Goal: Navigation & Orientation: Find specific page/section

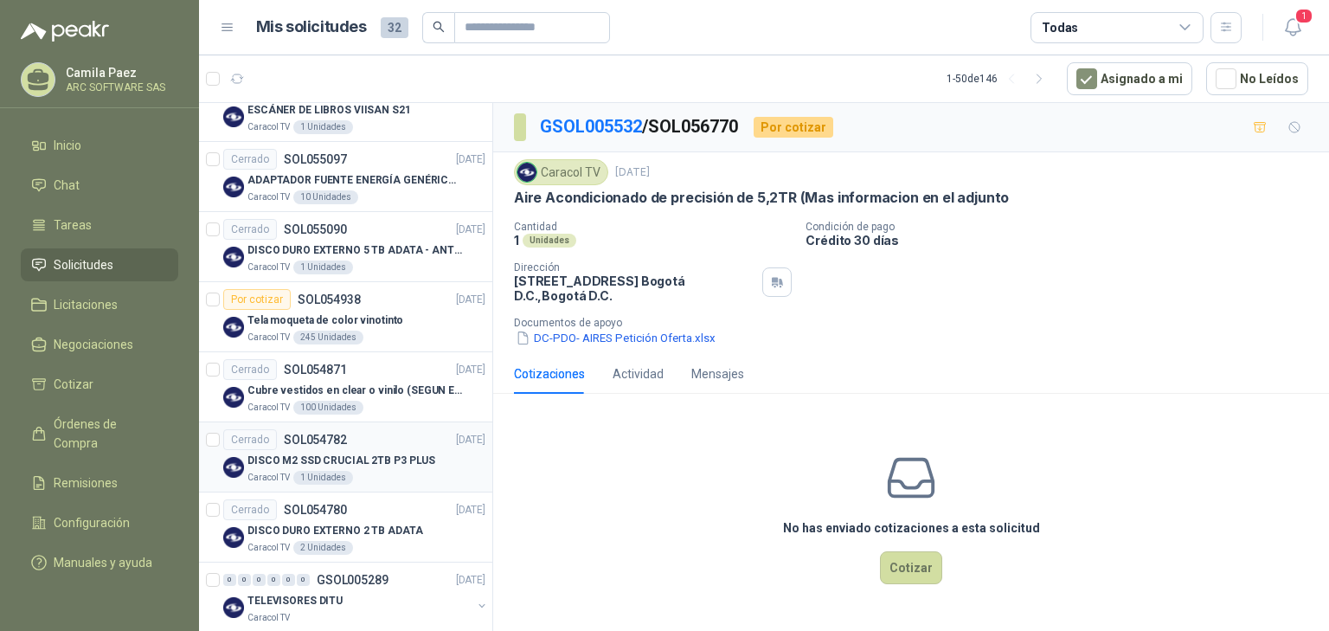
scroll to position [1730, 0]
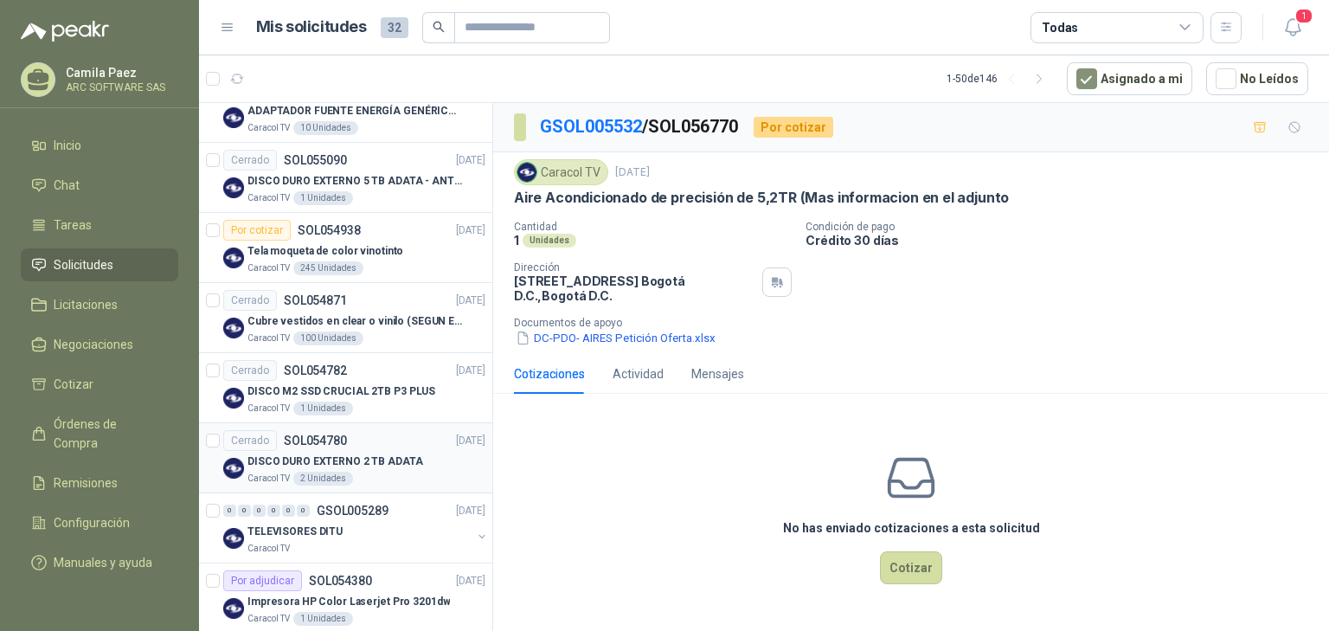
click at [398, 471] on div "Caracol TV 2 Unidades" at bounding box center [366, 478] width 238 height 14
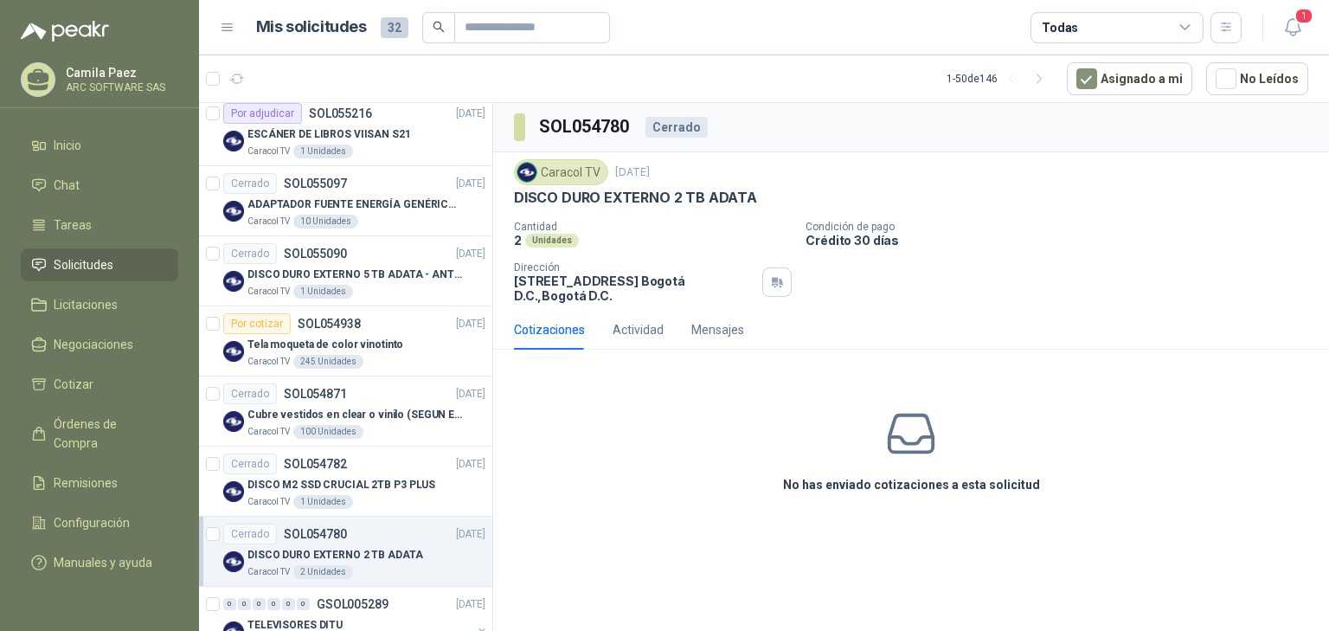
scroll to position [1522, 0]
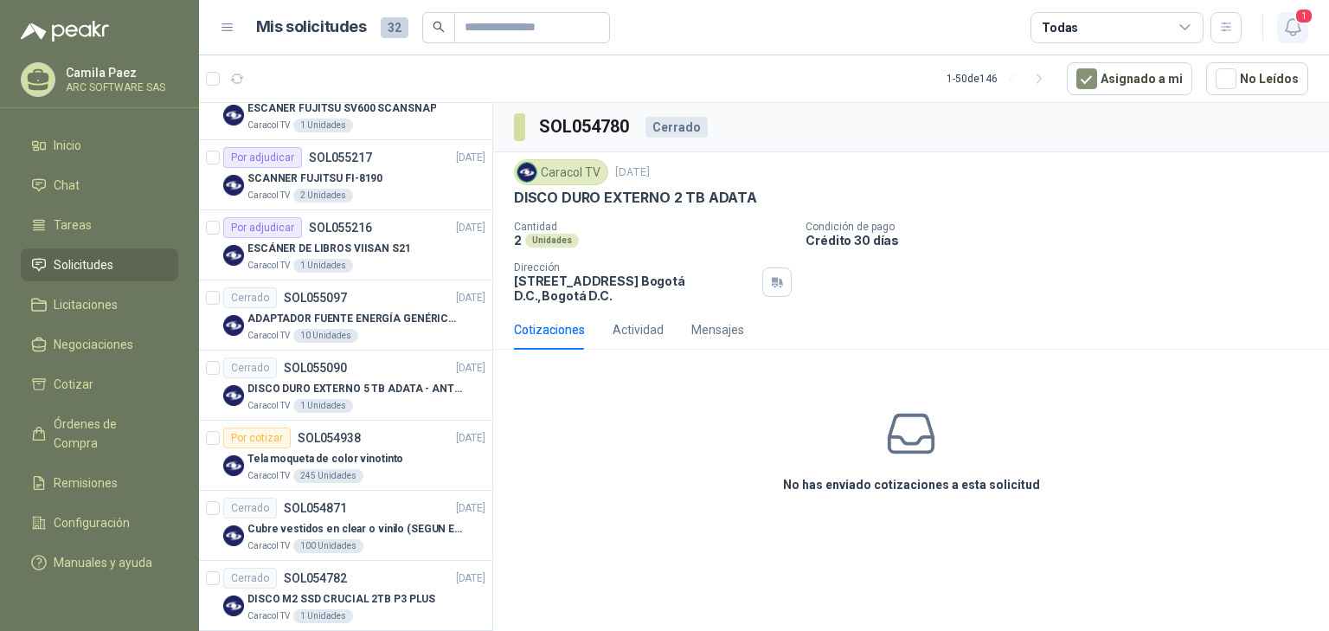
click at [1287, 24] on icon "button" at bounding box center [1293, 27] width 22 height 22
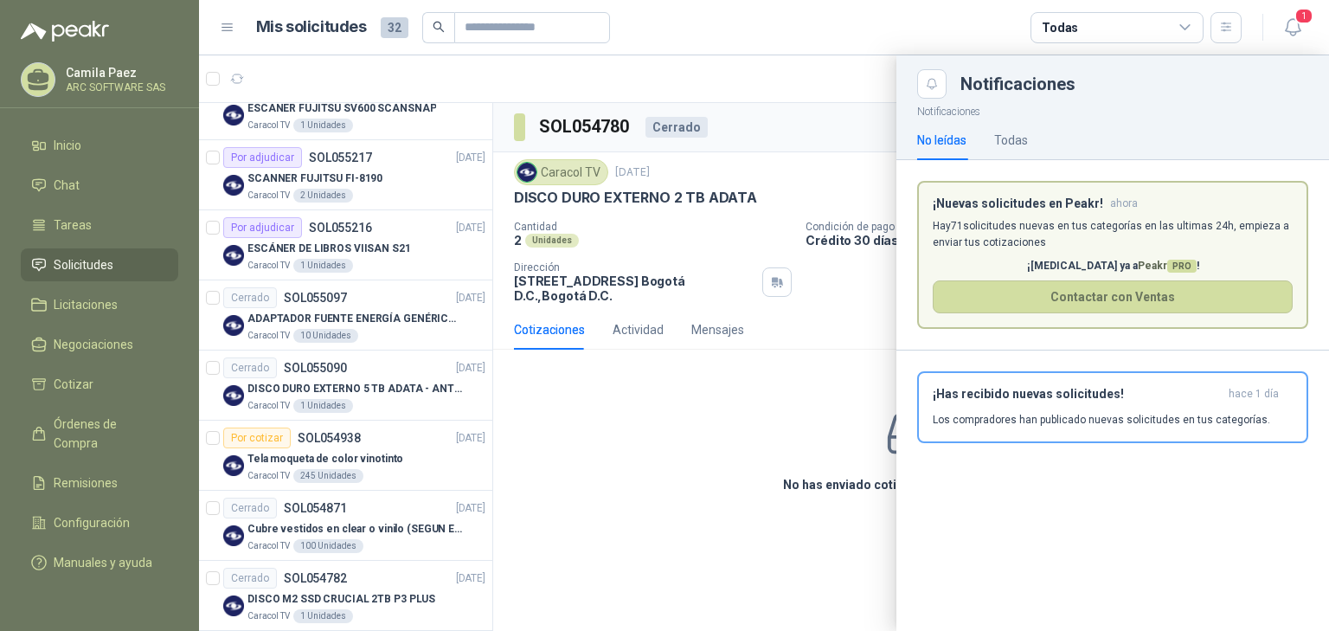
click at [577, 560] on div at bounding box center [764, 342] width 1130 height 575
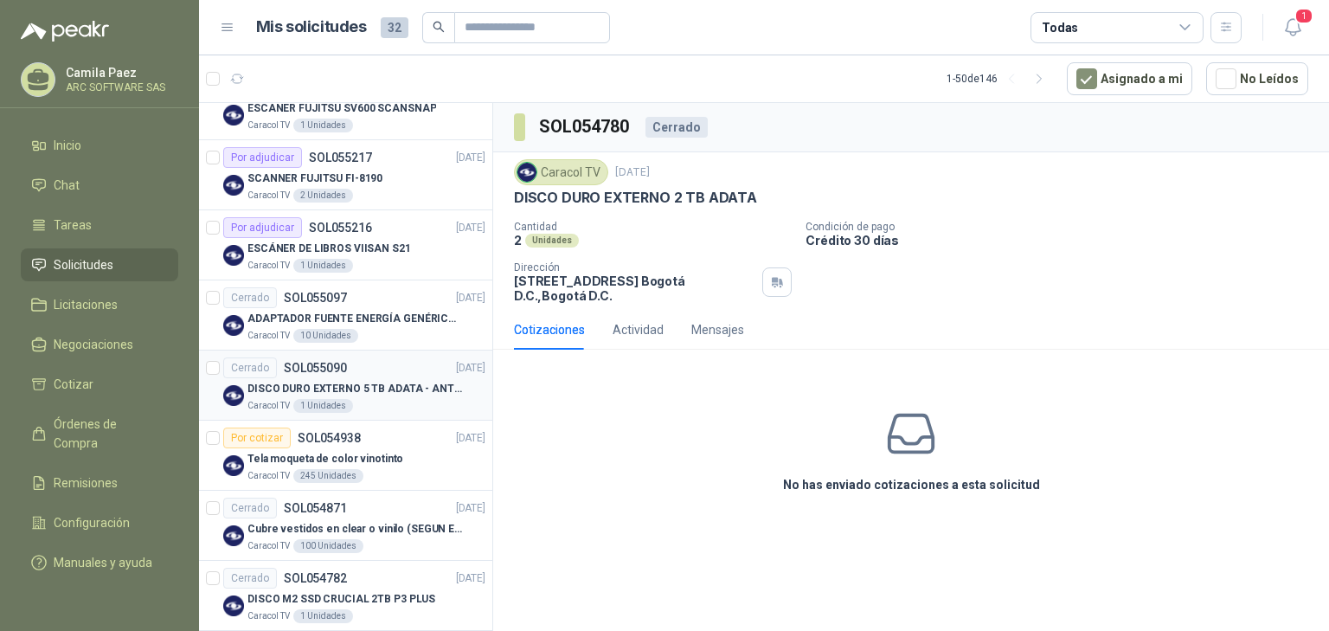
click at [375, 388] on p "DISCO DURO EXTERNO 5 TB ADATA - ANTIGOLPES" at bounding box center [354, 389] width 215 height 16
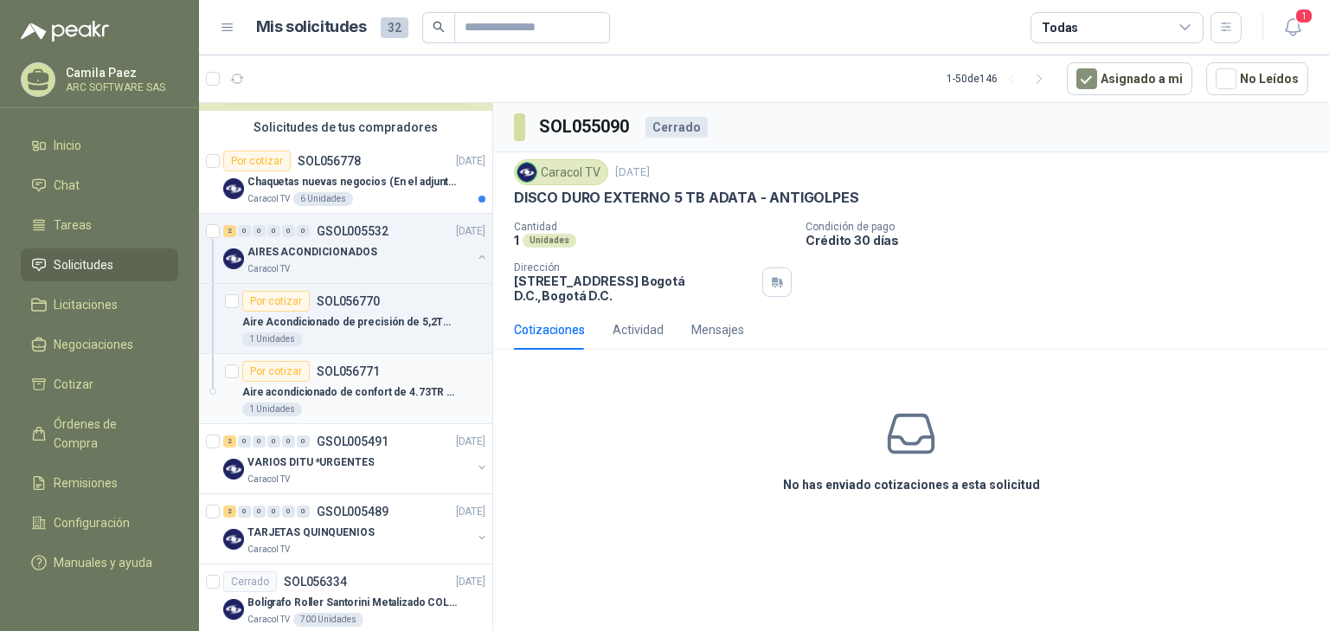
scroll to position [138, 0]
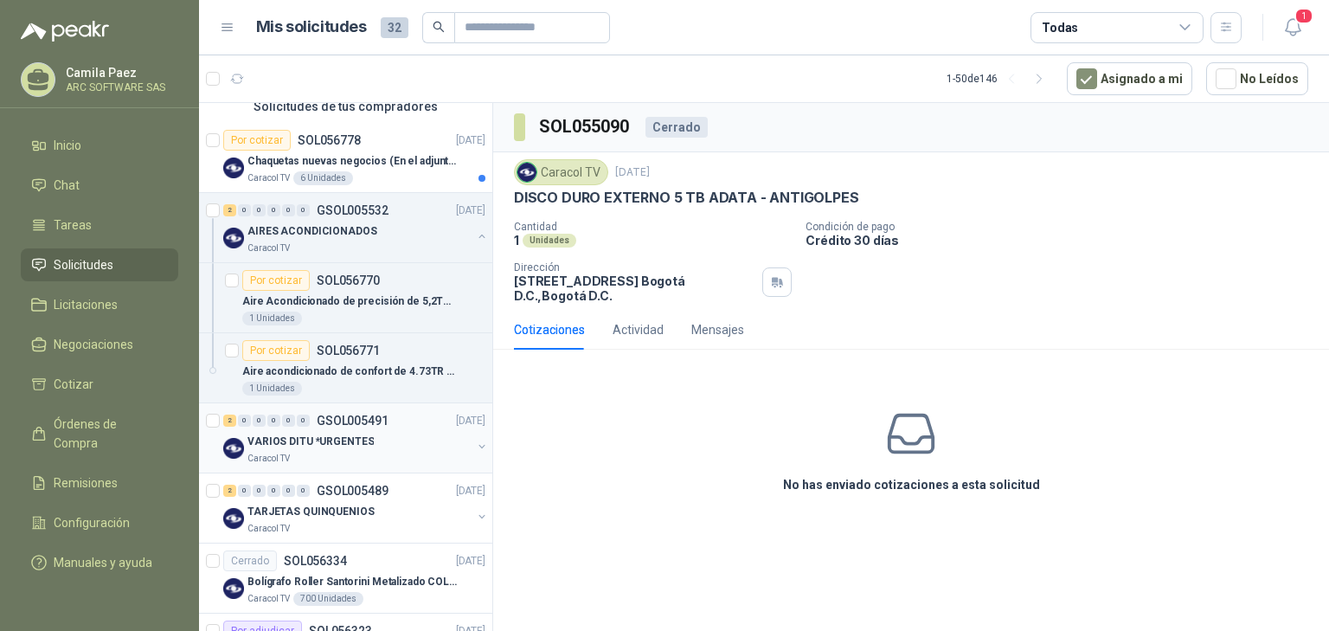
click at [384, 440] on div "VARIOS DITU *URGENTES" at bounding box center [359, 441] width 224 height 21
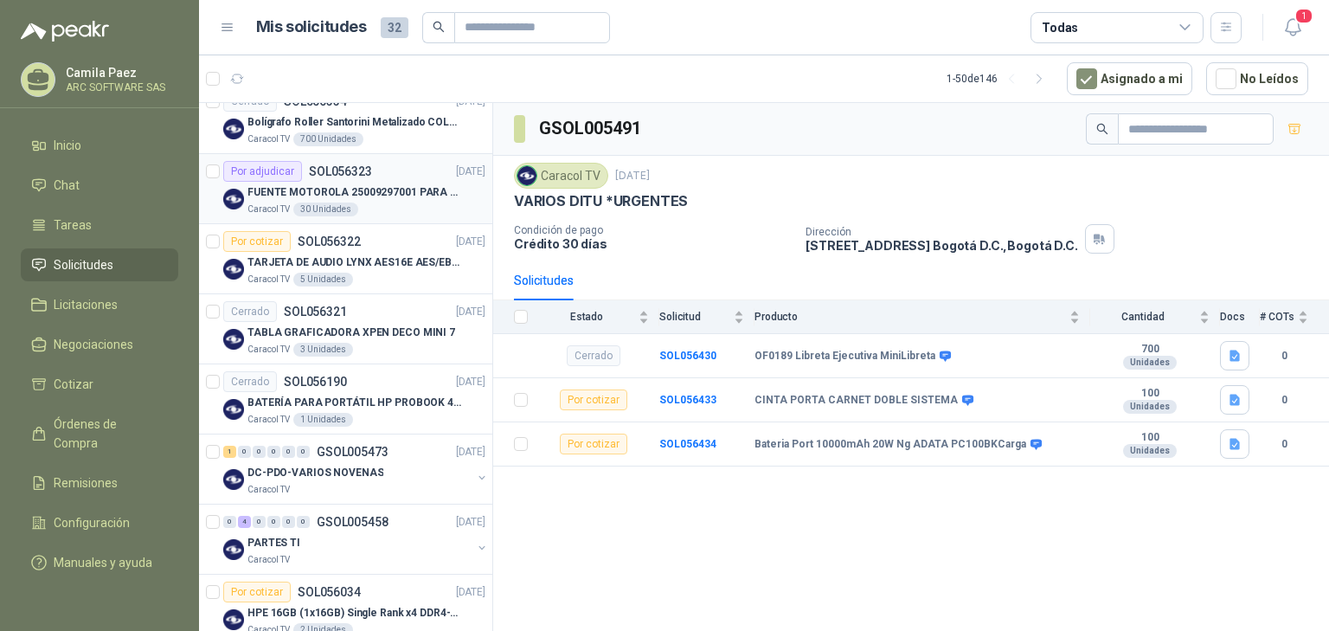
scroll to position [623, 0]
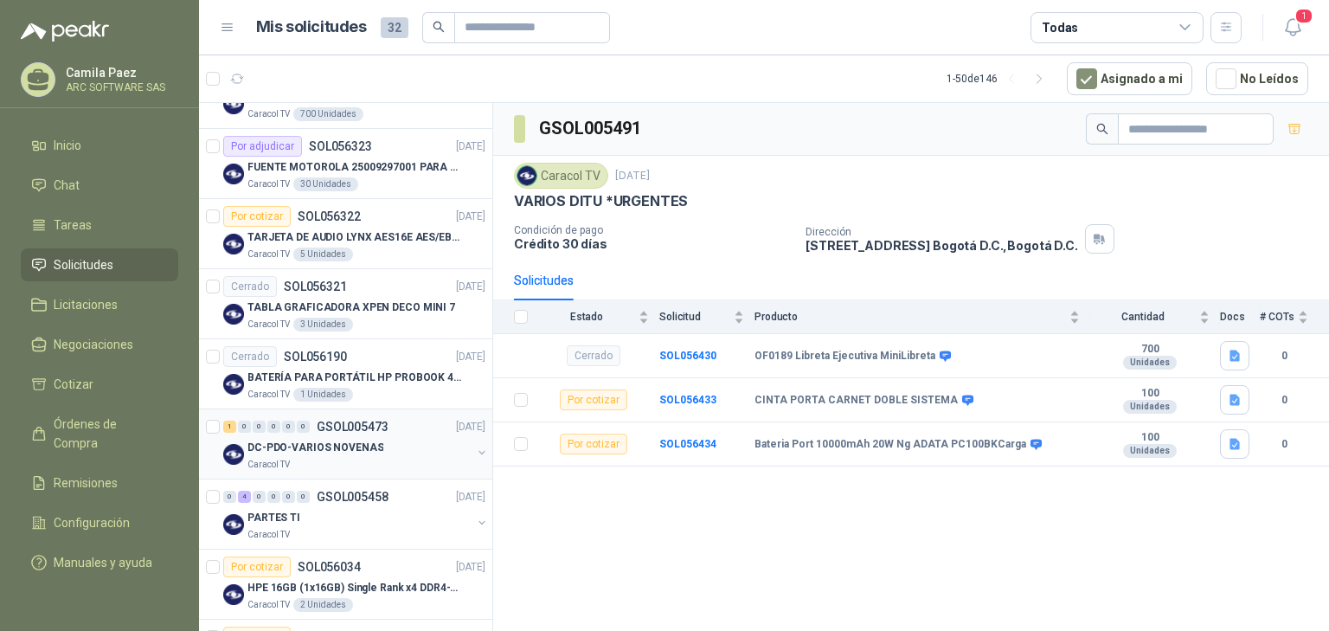
click at [372, 458] on div "Caracol TV" at bounding box center [359, 465] width 224 height 14
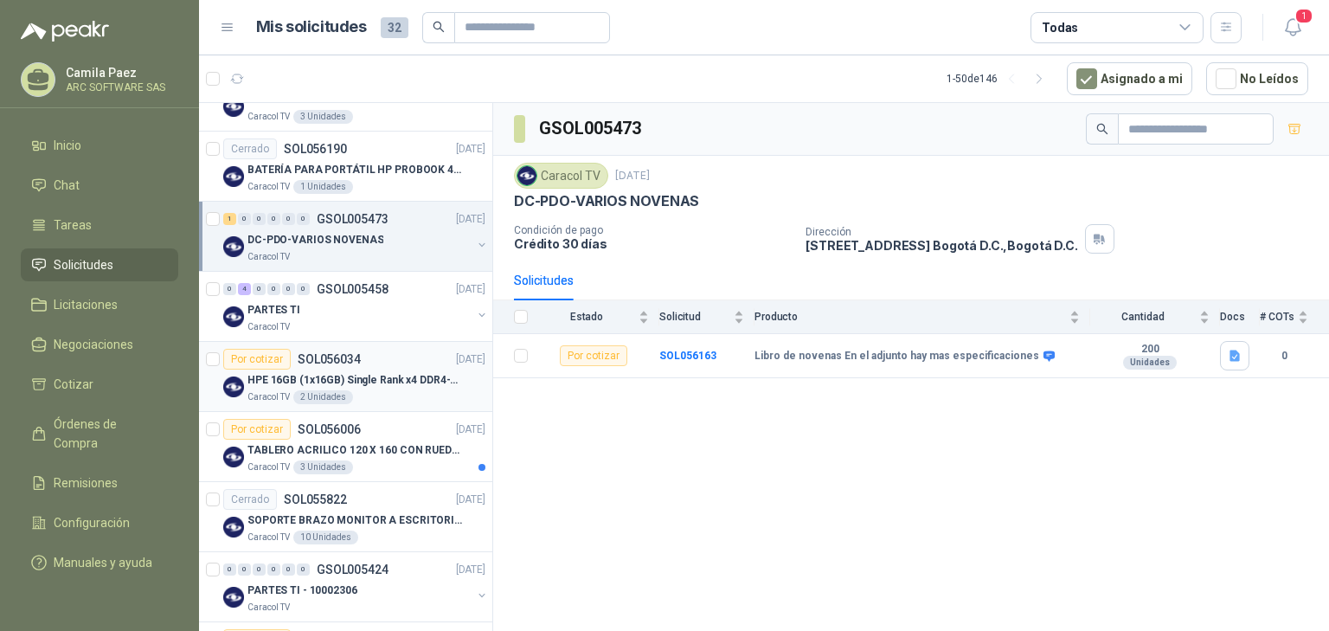
scroll to position [900, 0]
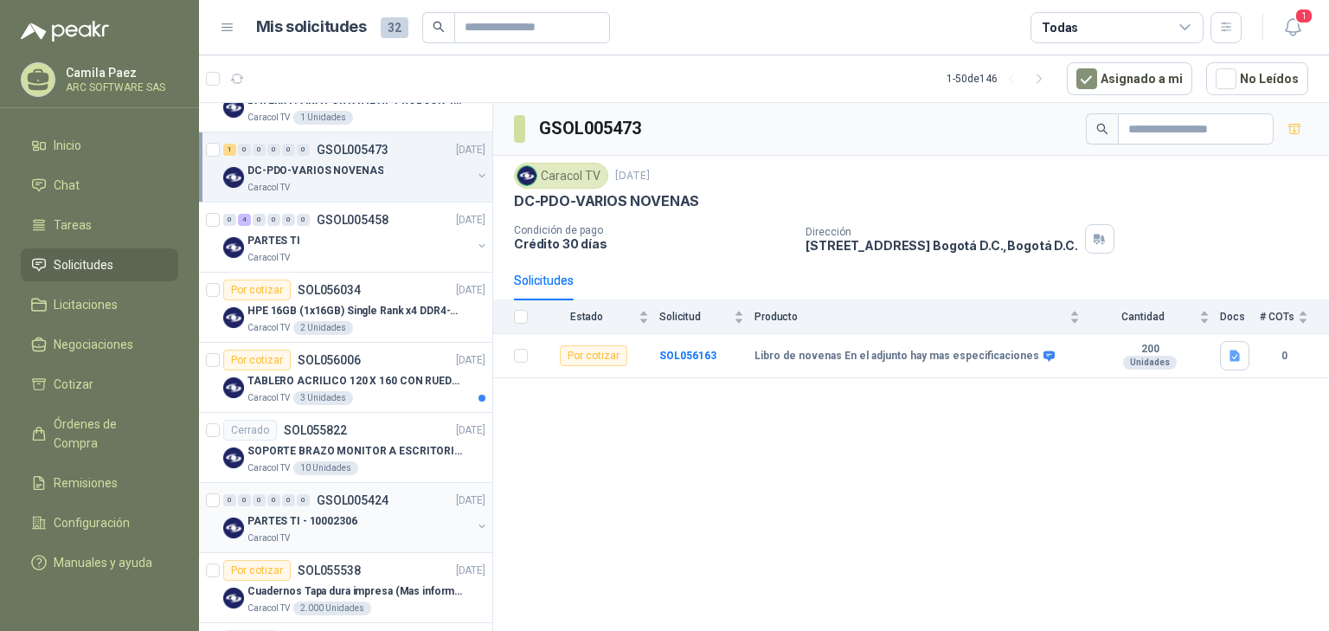
click at [365, 510] on div "PARTES TI - 10002306" at bounding box center [359, 520] width 224 height 21
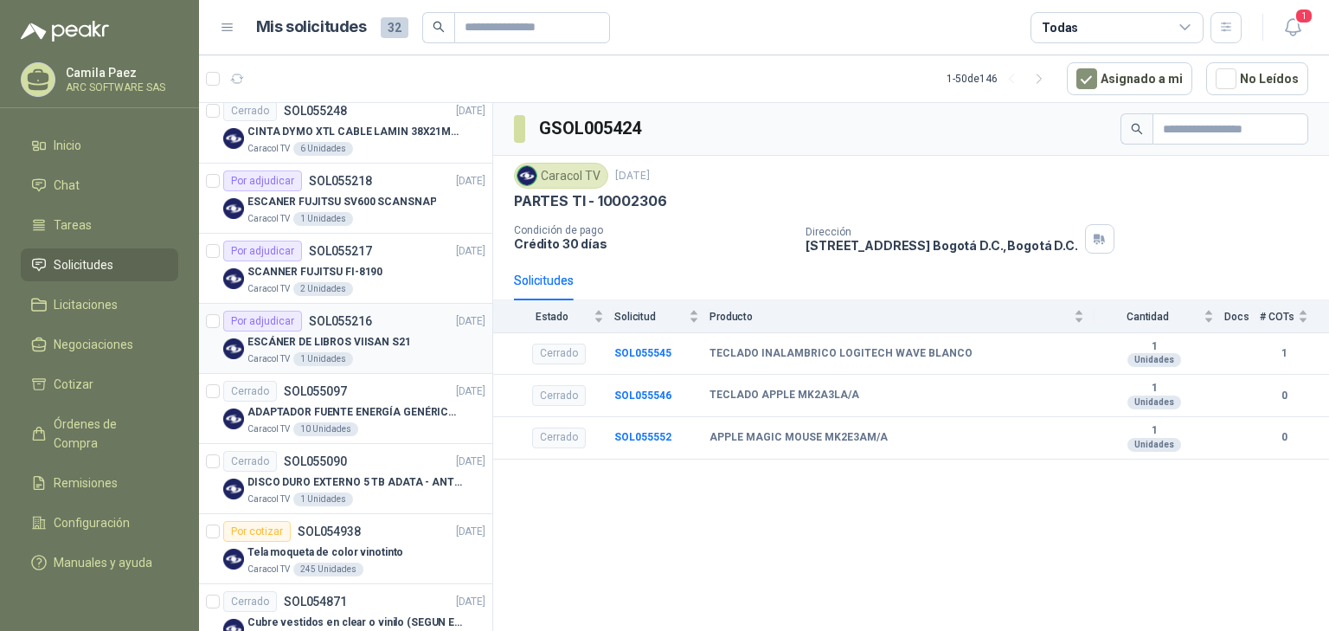
scroll to position [1453, 0]
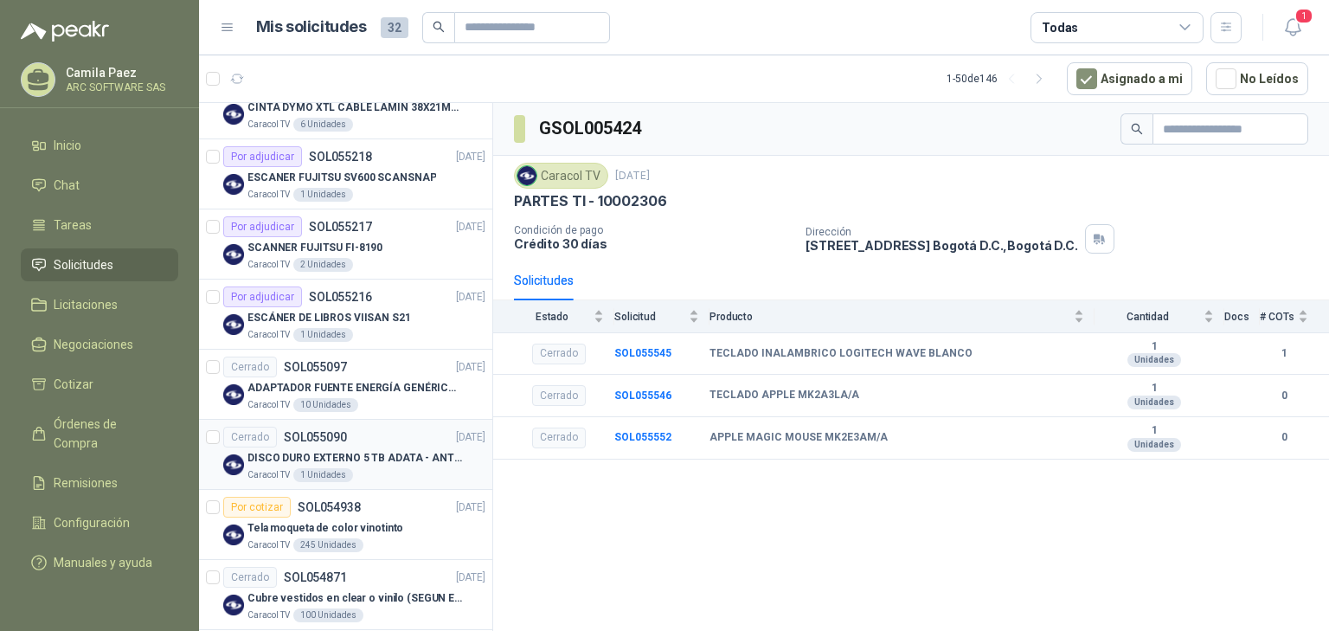
click at [360, 460] on p "DISCO DURO EXTERNO 5 TB ADATA - ANTIGOLPES" at bounding box center [354, 458] width 215 height 16
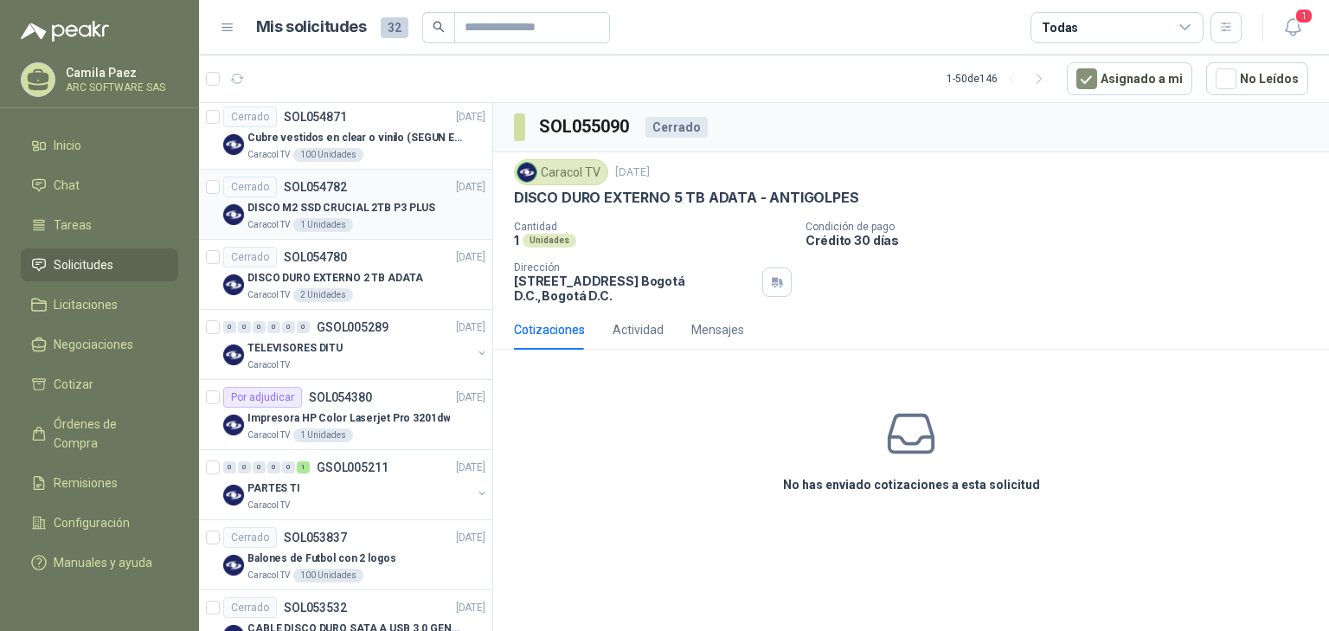
scroll to position [1937, 0]
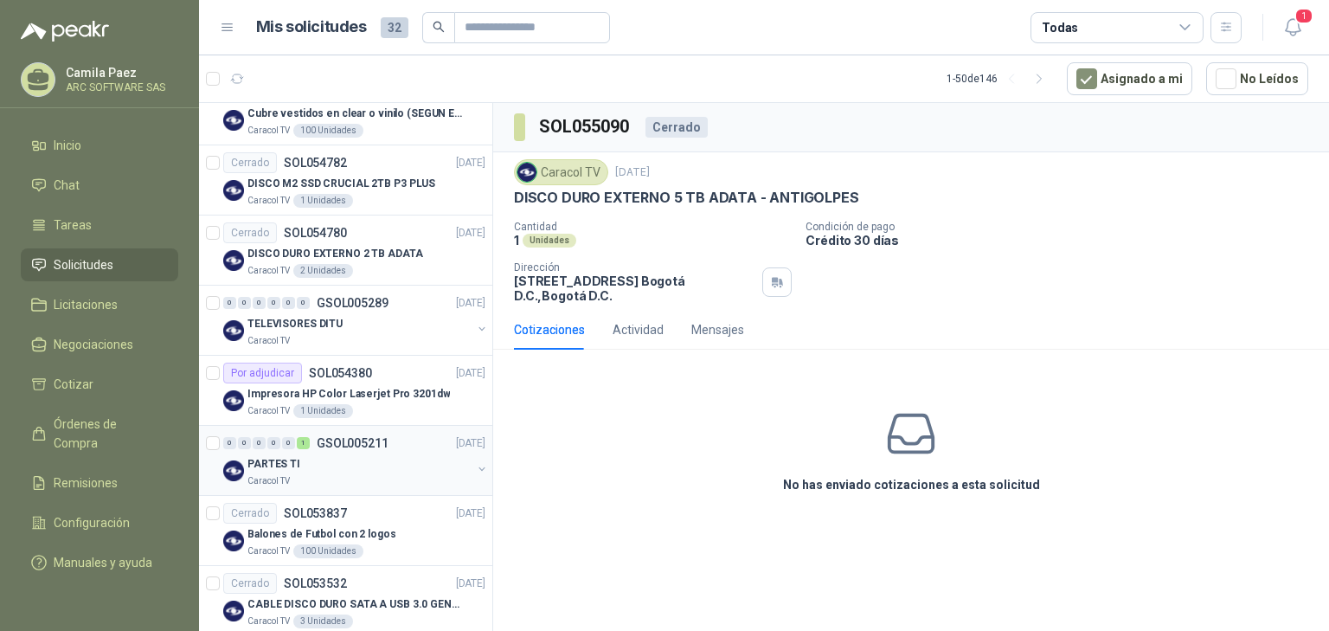
click at [353, 460] on div "PARTES TI" at bounding box center [359, 463] width 224 height 21
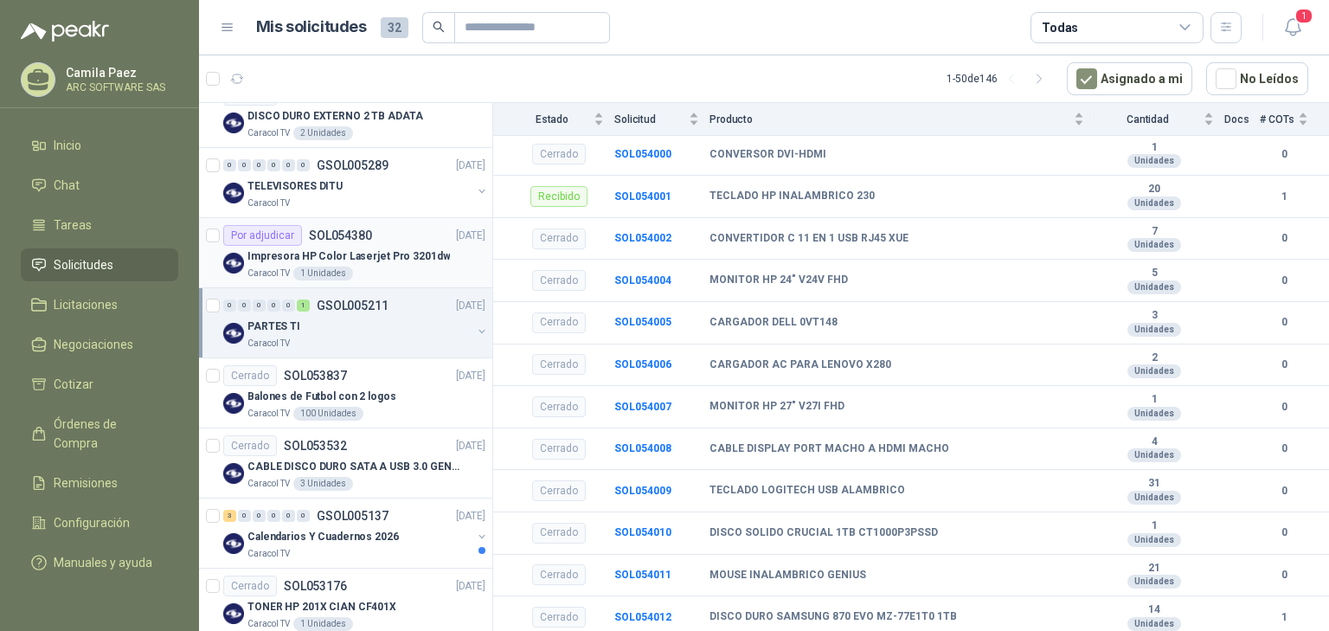
scroll to position [2076, 0]
click at [351, 512] on p "GSOL005137" at bounding box center [353, 515] width 72 height 12
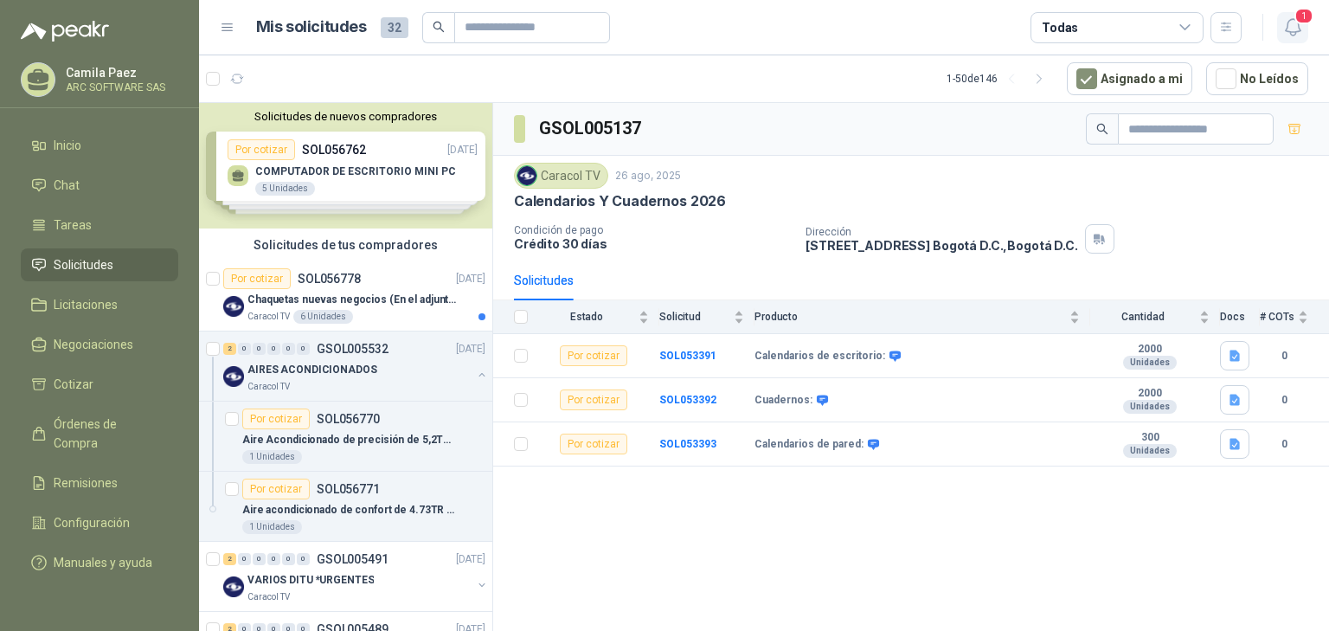
click at [1288, 27] on icon "button" at bounding box center [1293, 27] width 22 height 22
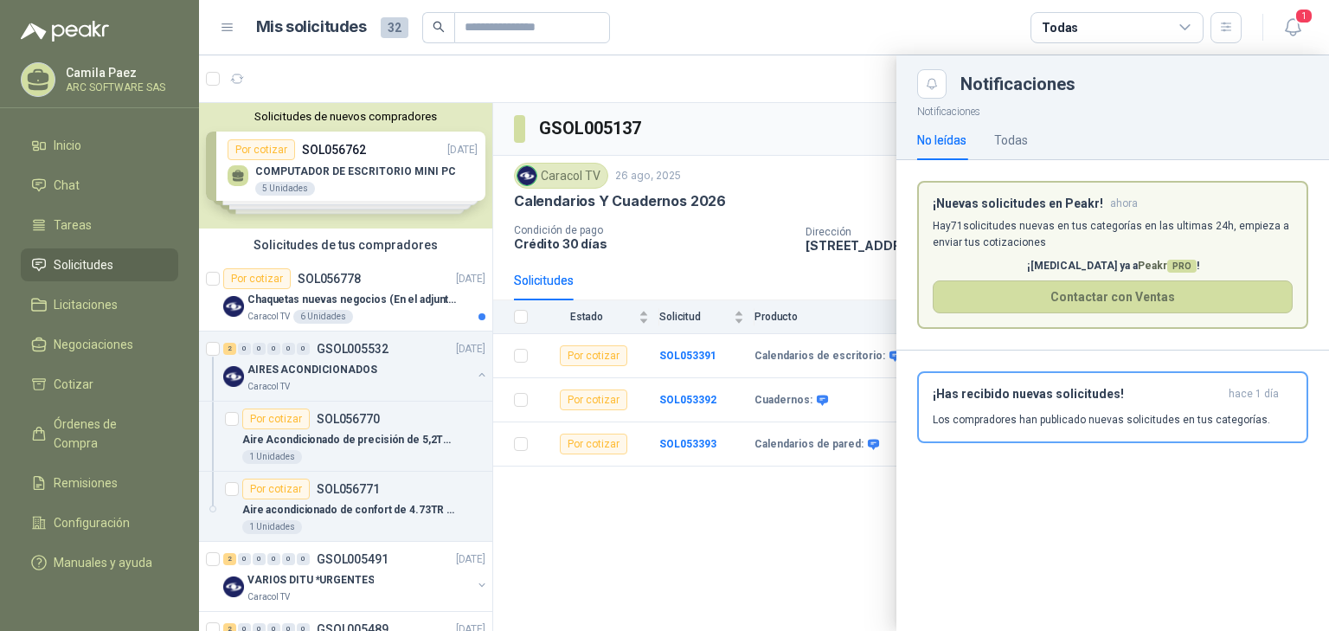
click at [689, 578] on div at bounding box center [764, 342] width 1130 height 575
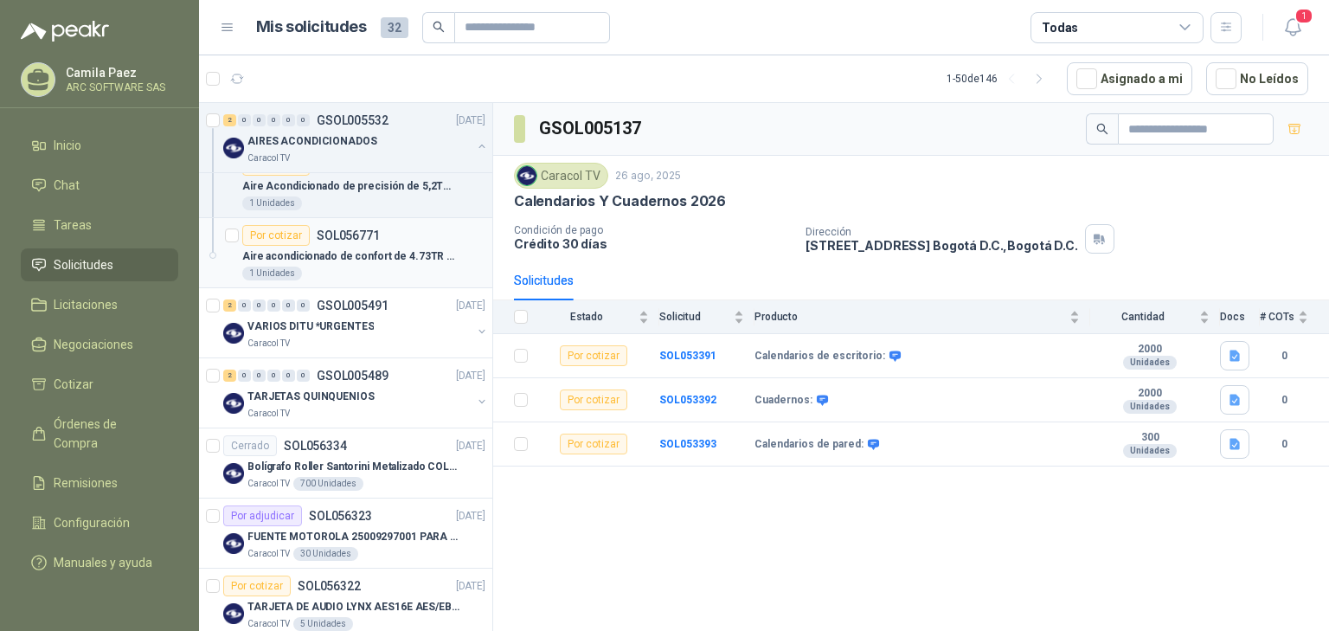
scroll to position [277, 0]
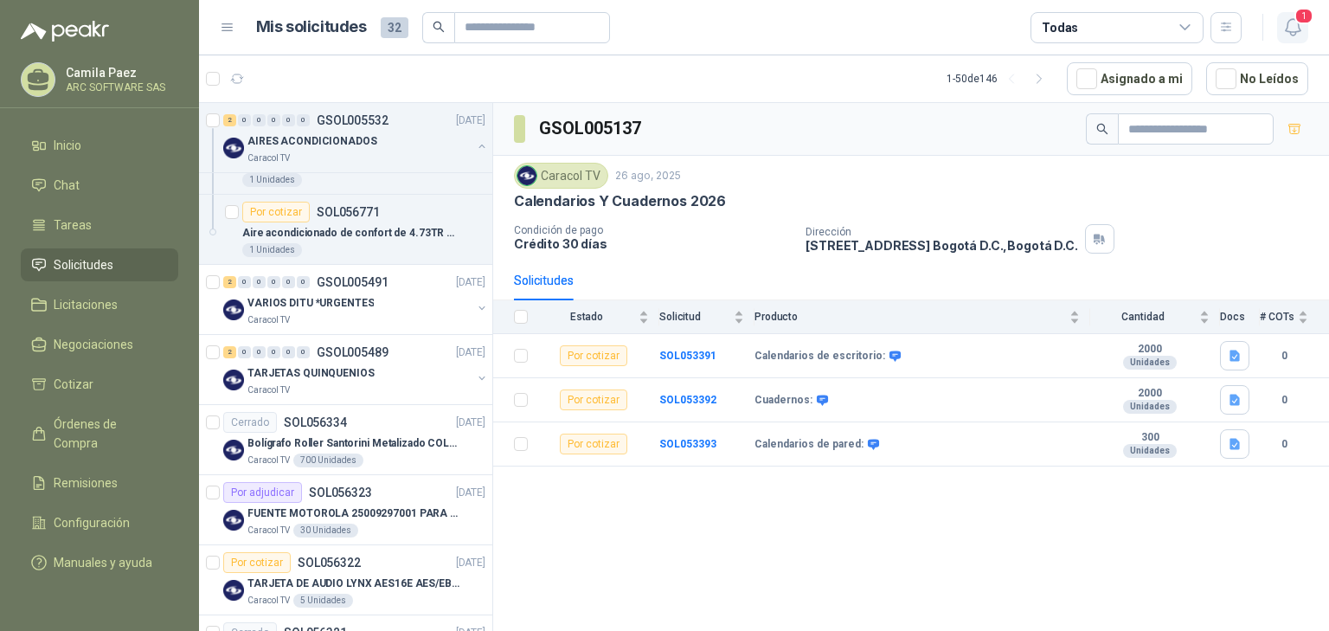
click at [1287, 25] on icon "button" at bounding box center [1293, 27] width 22 height 22
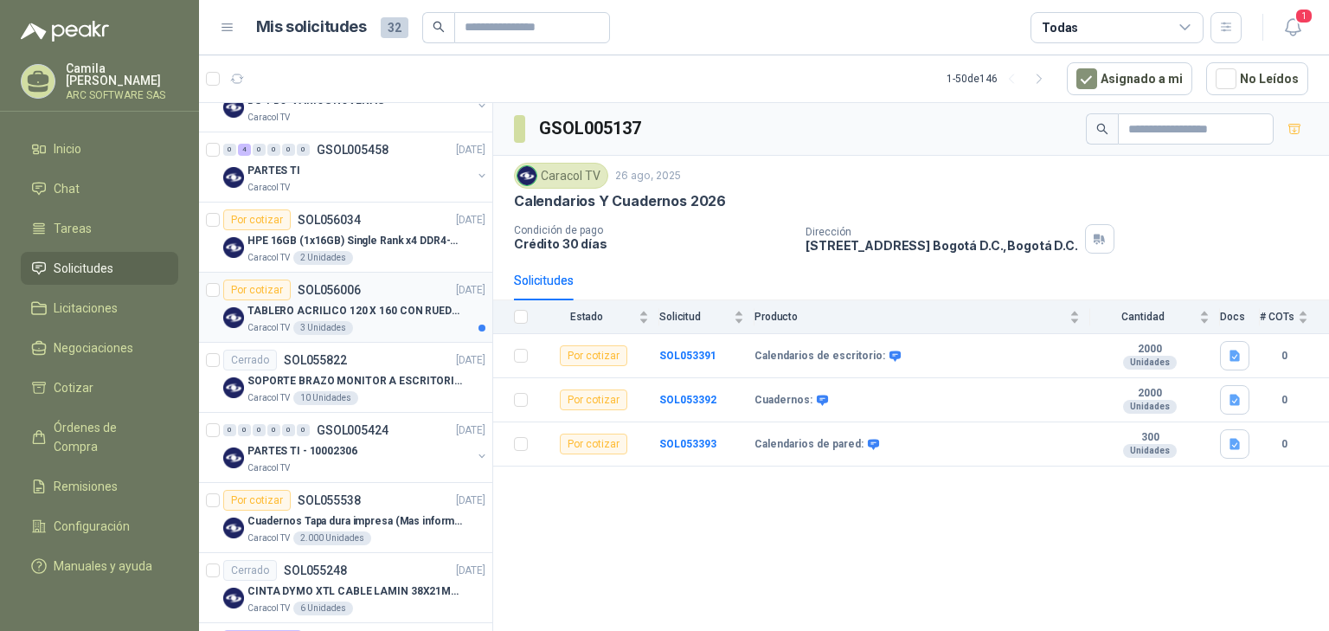
scroll to position [830, 0]
click at [358, 299] on div "TABLERO ACRILICO 120 X 160 CON RUEDAS" at bounding box center [366, 309] width 238 height 21
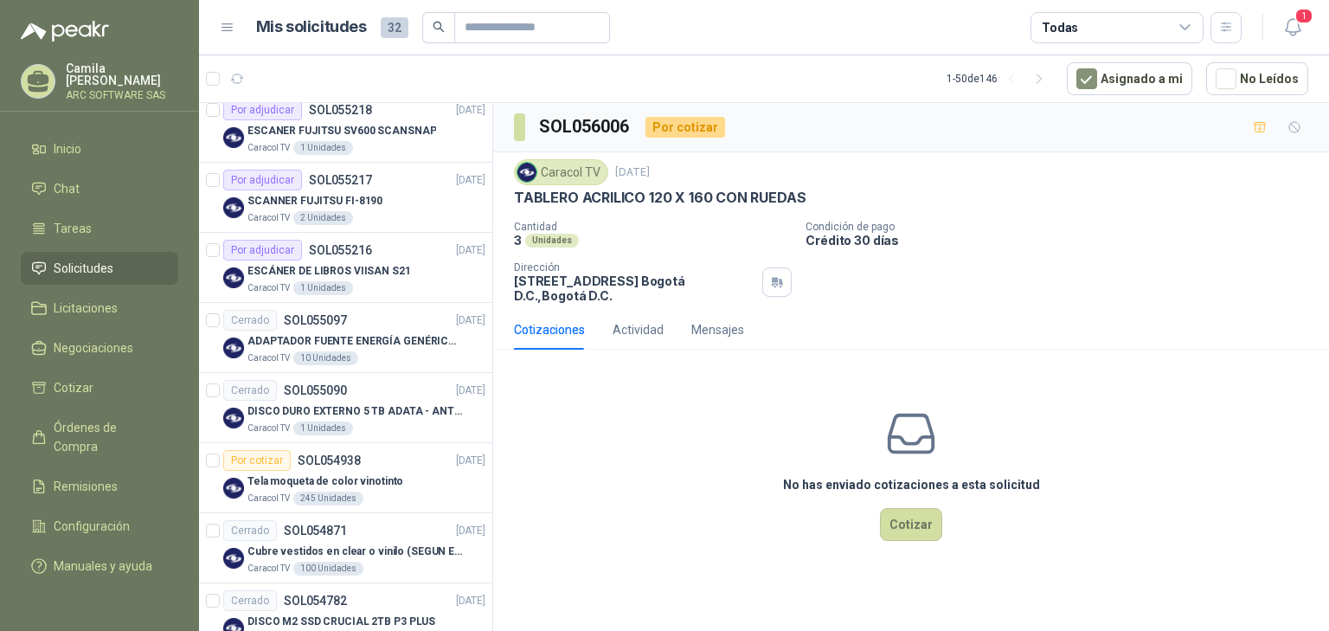
scroll to position [1384, 0]
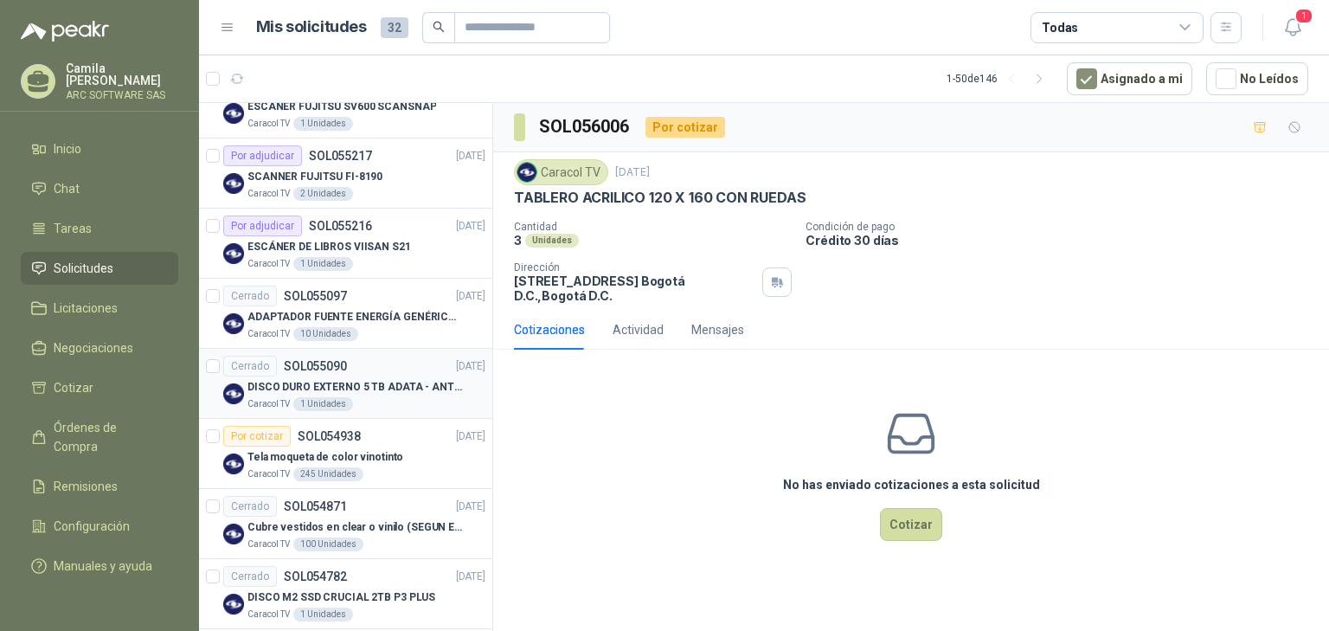
click at [381, 386] on p "DISCO DURO EXTERNO 5 TB ADATA - ANTIGOLPES" at bounding box center [354, 387] width 215 height 16
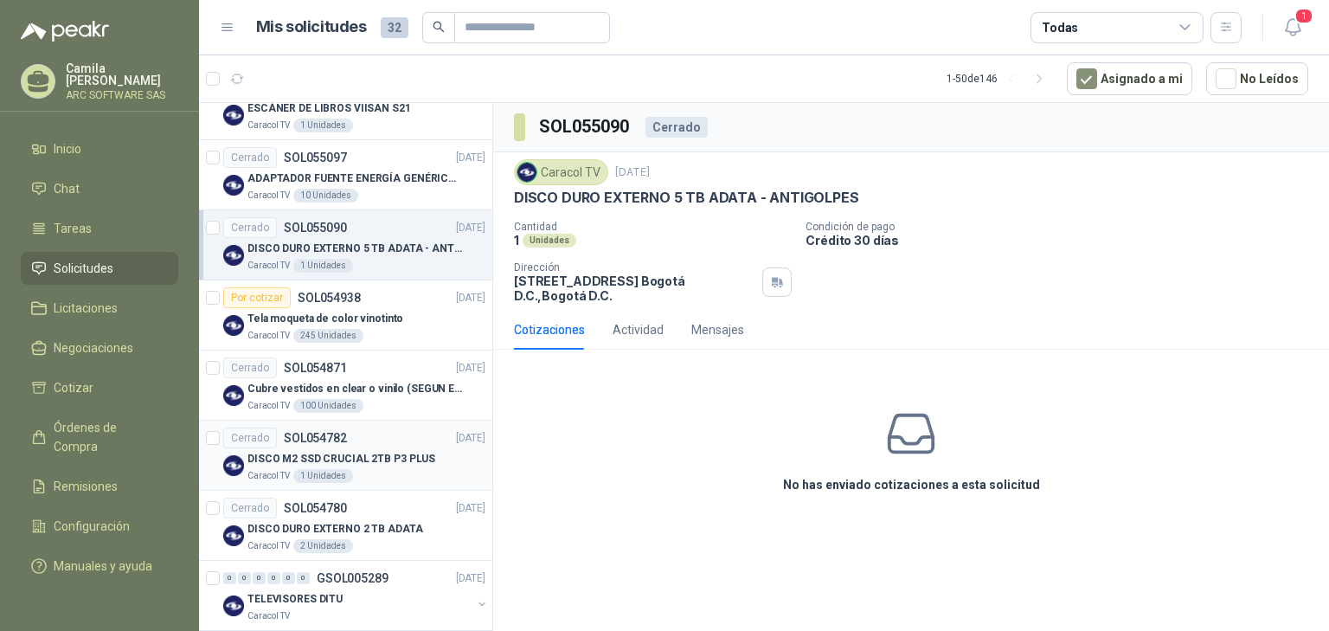
scroll to position [1591, 0]
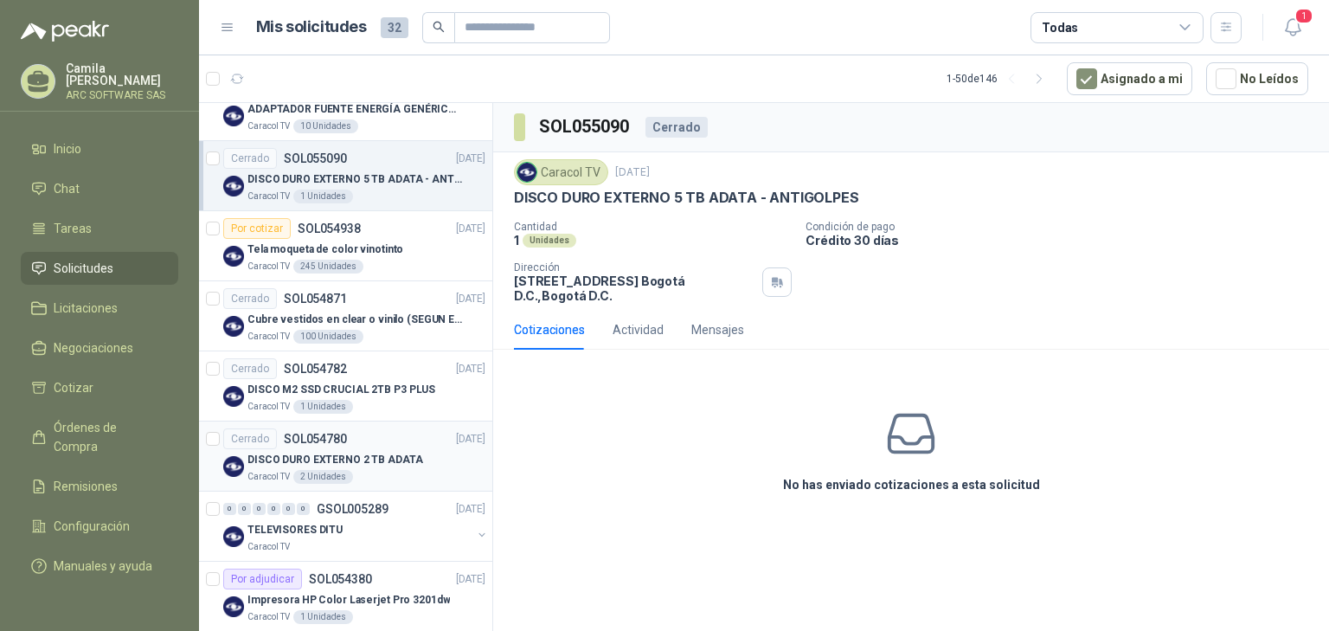
click at [357, 451] on p "DISCO DURO EXTERNO 2 TB ADATA" at bounding box center [335, 459] width 176 height 16
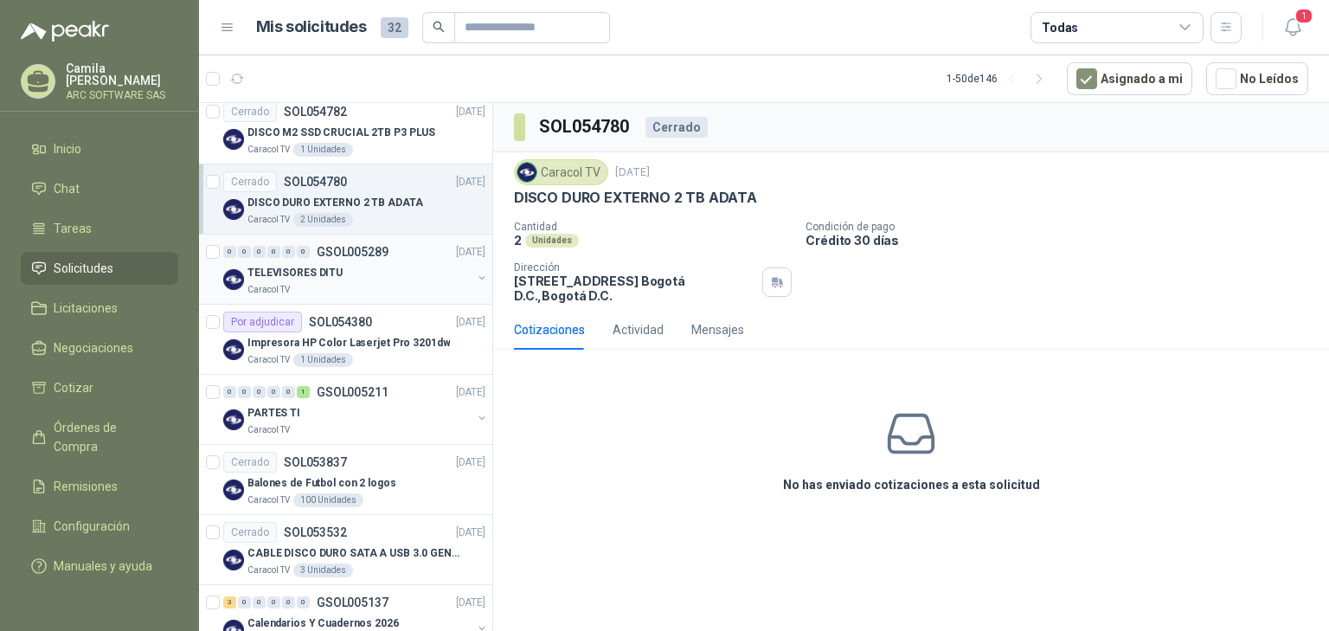
scroll to position [1868, 0]
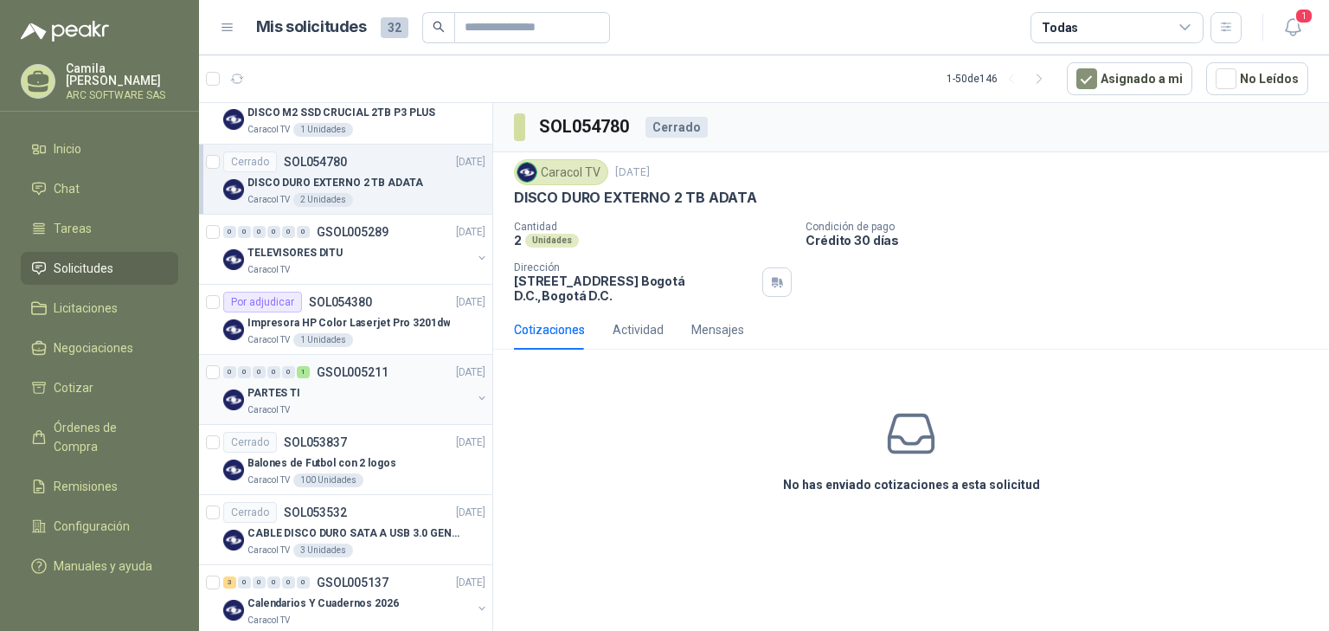
click at [355, 396] on div "PARTES TI" at bounding box center [359, 392] width 224 height 21
